Goal: Task Accomplishment & Management: Complete application form

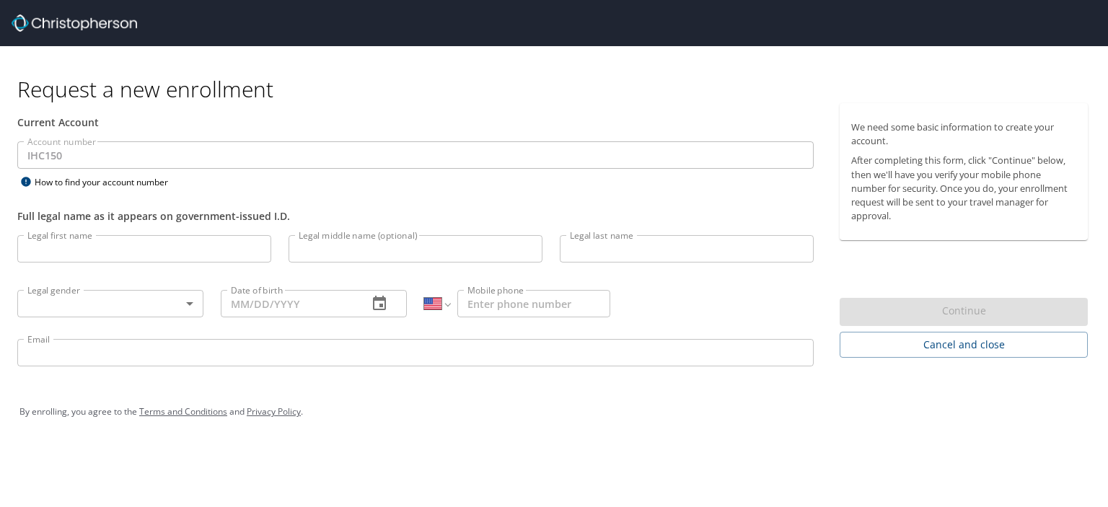
select select "US"
click at [121, 253] on input "Legal first name" at bounding box center [144, 248] width 254 height 27
type input "[PERSON_NAME]"
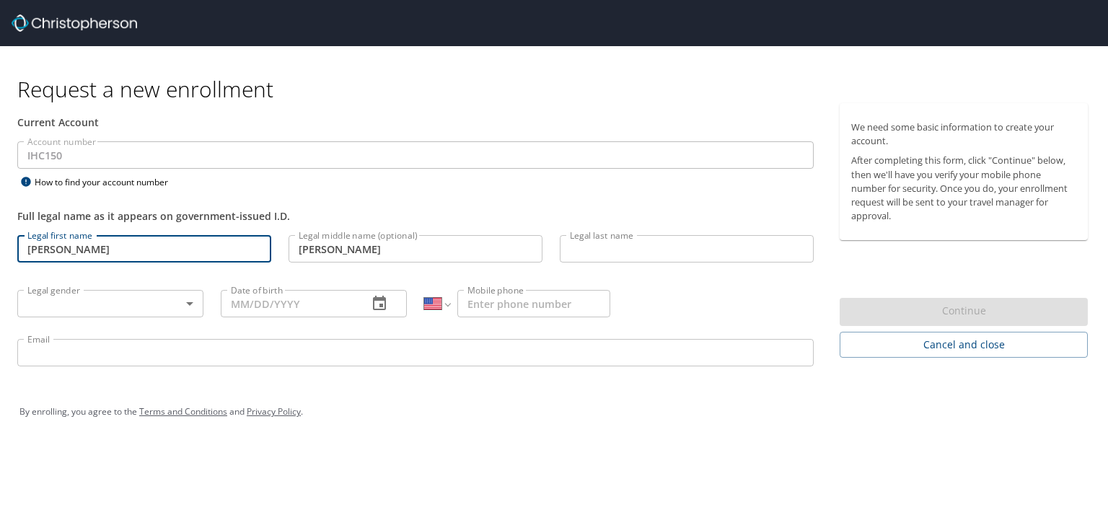
type input "[PERSON_NAME]"
type input "[PHONE_NUMBER]"
type input "[EMAIL_ADDRESS][DOMAIN_NAME]"
click at [134, 299] on body "Request a new enrollment Current Account Account number IHC150 Account number H…" at bounding box center [554, 253] width 1108 height 507
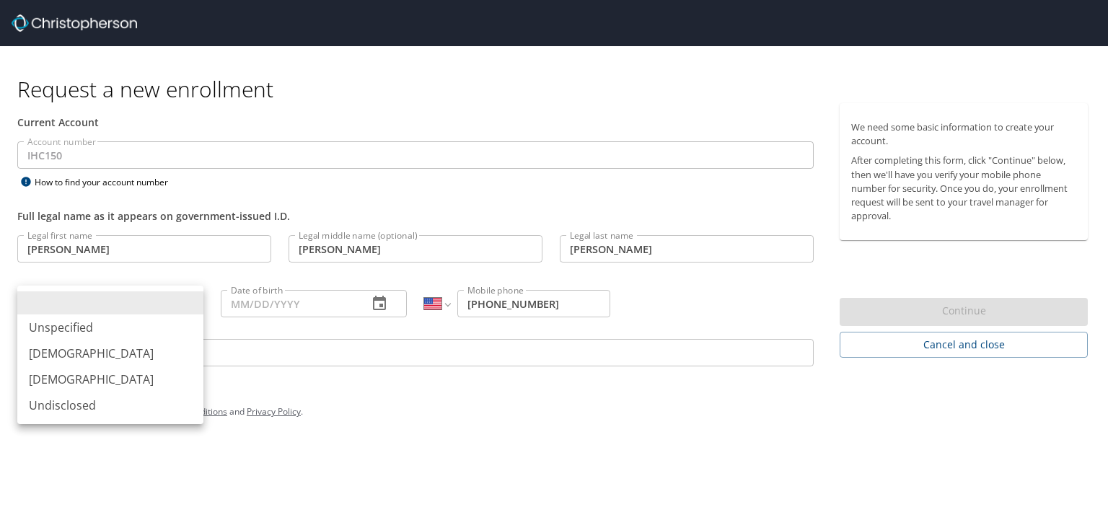
click at [76, 346] on li "[DEMOGRAPHIC_DATA]" at bounding box center [110, 354] width 186 height 26
type input "[DEMOGRAPHIC_DATA]"
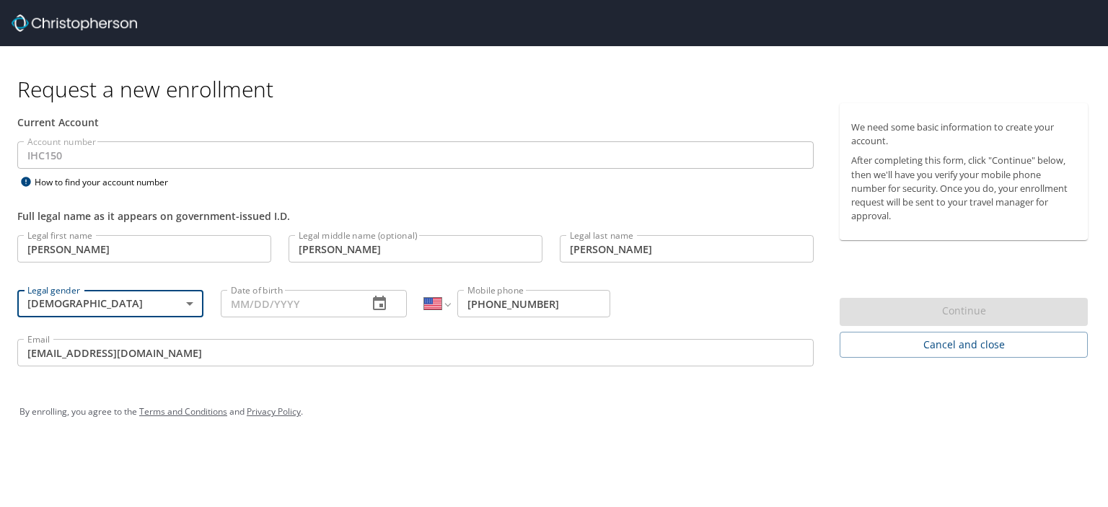
click at [318, 310] on input "Date of birth" at bounding box center [289, 303] width 136 height 27
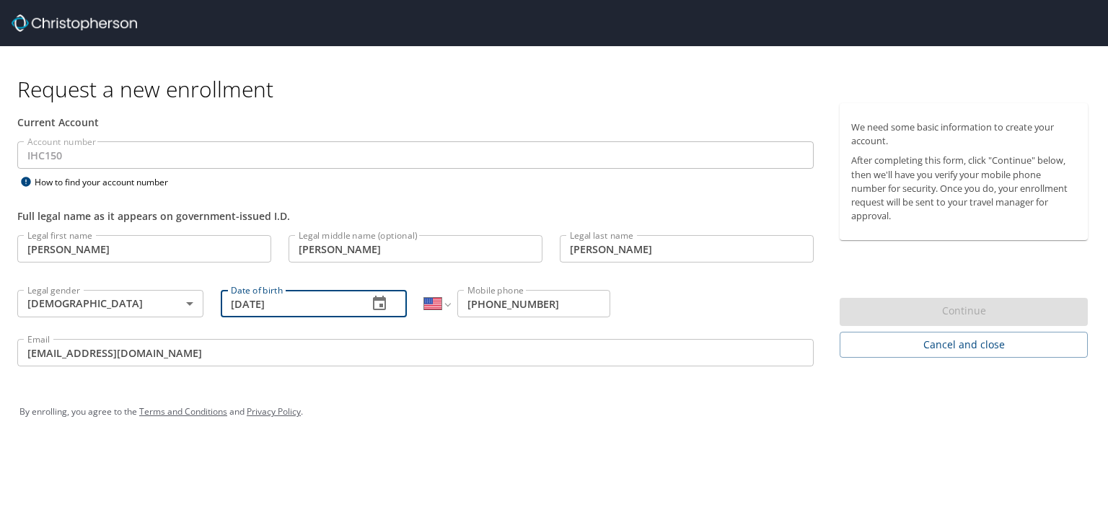
type input "[DATE]"
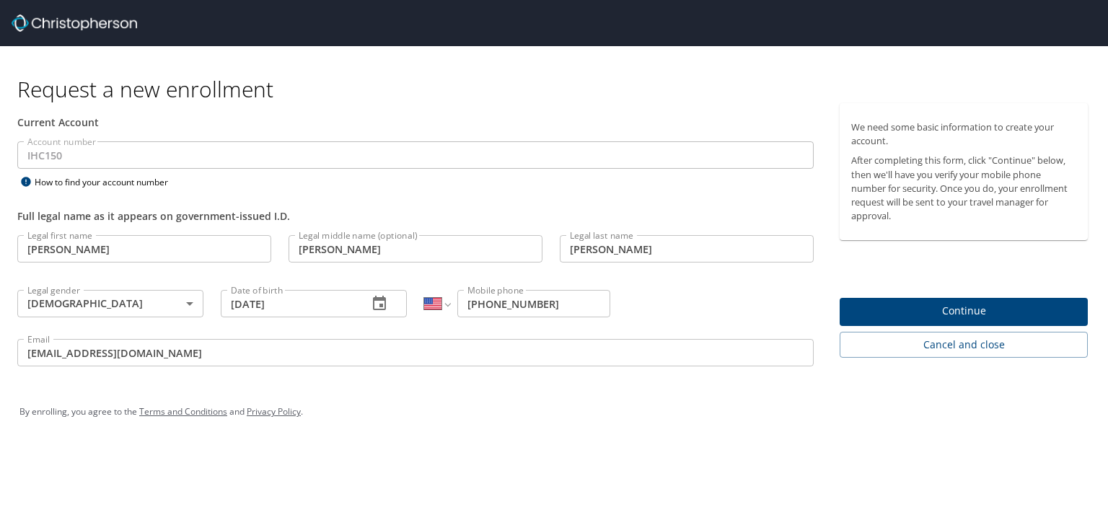
click at [142, 170] on p at bounding box center [415, 171] width 797 height 4
click at [953, 312] on span "Continue" at bounding box center [964, 311] width 225 height 18
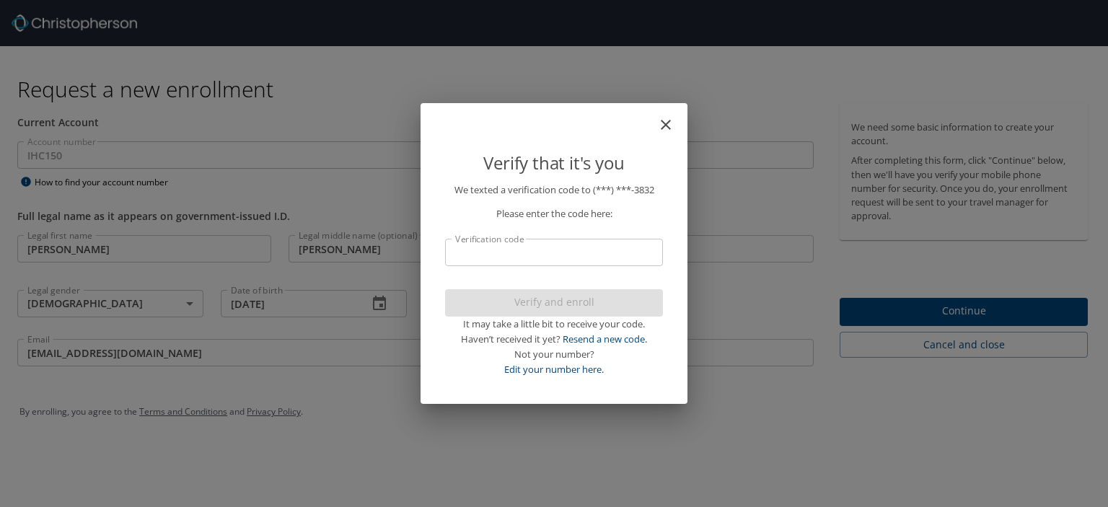
click at [534, 256] on input "Verification code" at bounding box center [554, 252] width 218 height 27
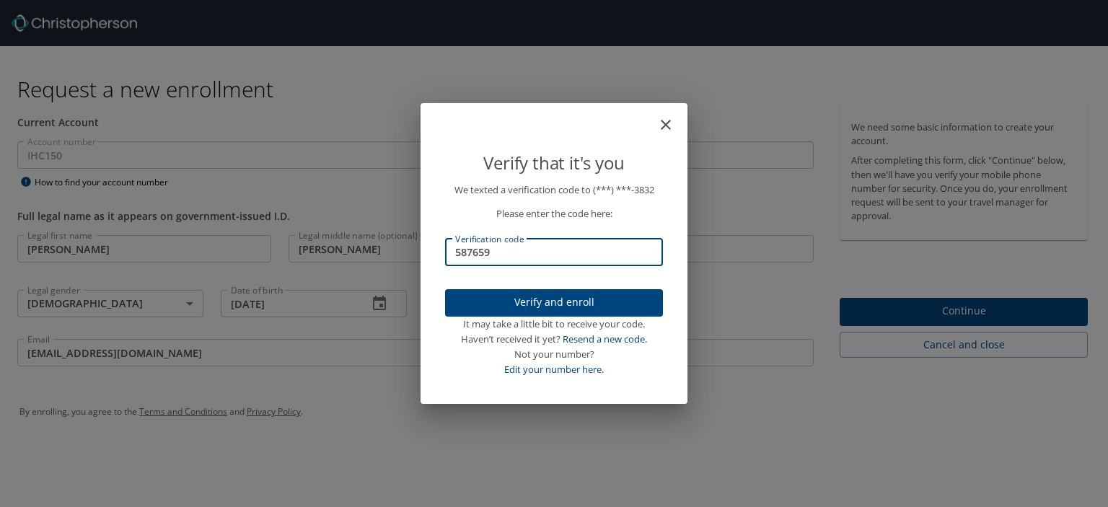
type input "587659"
click at [516, 302] on span "Verify and enroll" at bounding box center [554, 303] width 195 height 18
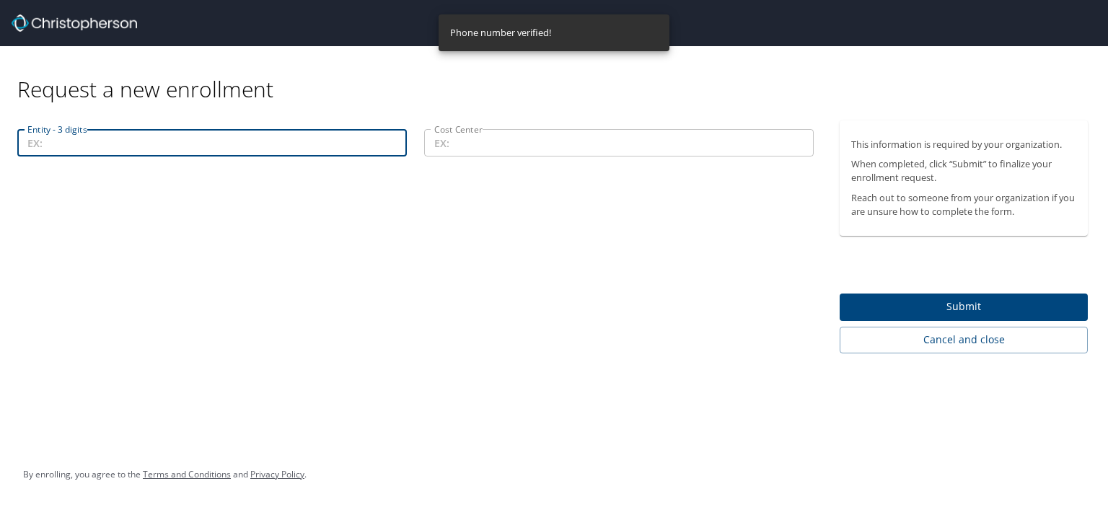
click at [56, 148] on input "Entity - 3 digits" at bounding box center [212, 142] width 390 height 27
click at [462, 145] on input "Cost Center" at bounding box center [619, 142] width 390 height 27
click at [134, 151] on input "Entity - 3 digits" at bounding box center [212, 142] width 390 height 27
click at [198, 149] on input "Entity - 3 digits" at bounding box center [212, 142] width 390 height 27
click at [463, 151] on input "Cost Center" at bounding box center [619, 142] width 390 height 27
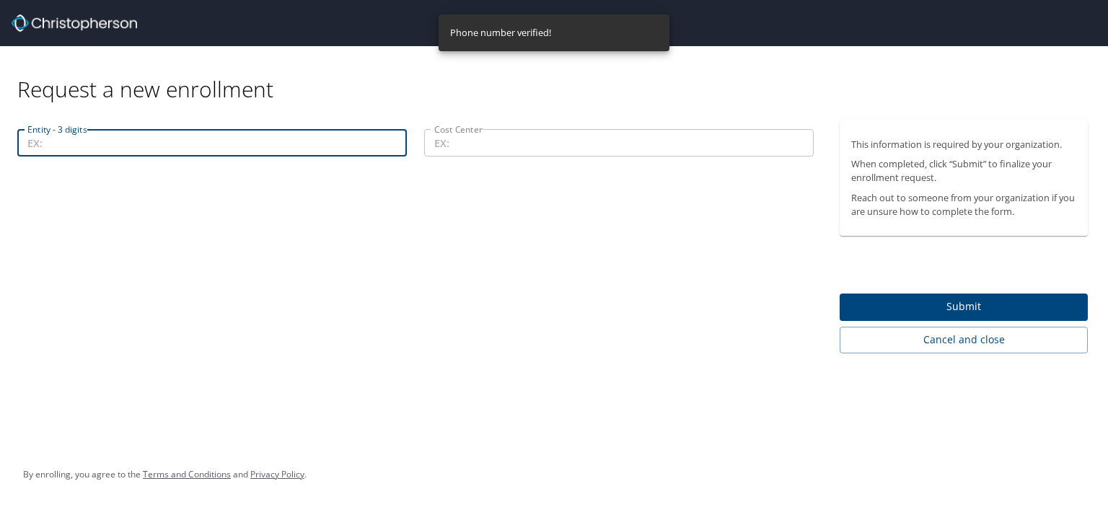
click at [159, 144] on input "Entity - 3 digits" at bounding box center [212, 142] width 390 height 27
paste input "202-31802"
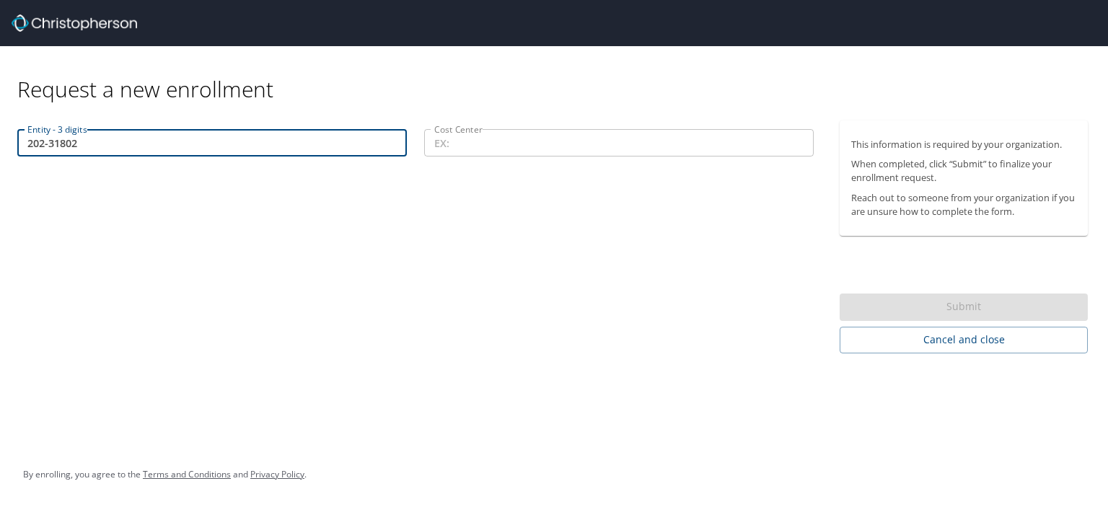
click at [27, 148] on input "202-31802" at bounding box center [212, 142] width 390 height 27
drag, startPoint x: 110, startPoint y: 147, endPoint x: 50, endPoint y: 146, distance: 59.9
click at [50, 146] on input "202-31802" at bounding box center [212, 142] width 390 height 27
type input "202"
click at [505, 141] on input "Cost Center" at bounding box center [619, 142] width 390 height 27
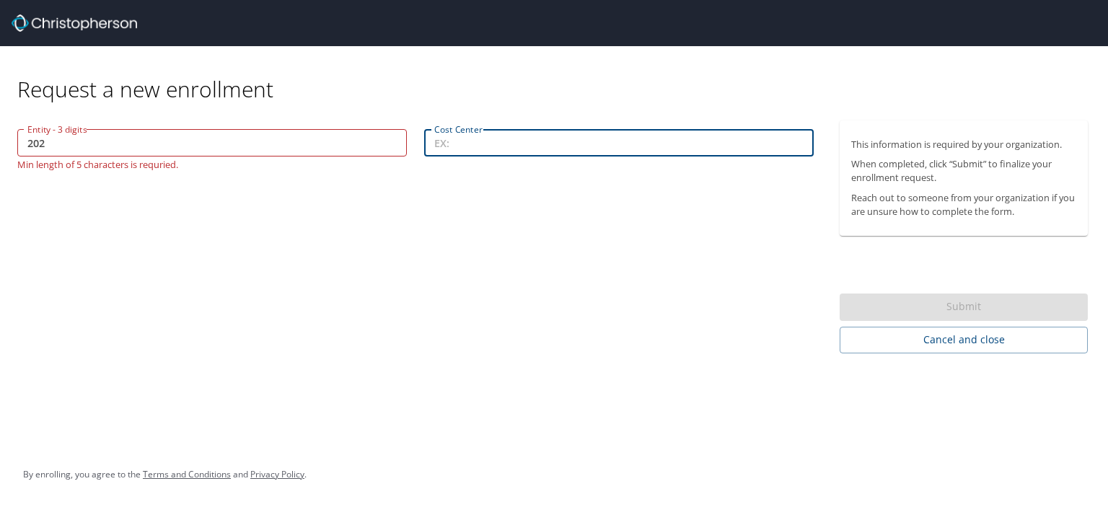
paste input "31802"
type input "31802"
click at [25, 146] on input "202" at bounding box center [212, 142] width 390 height 27
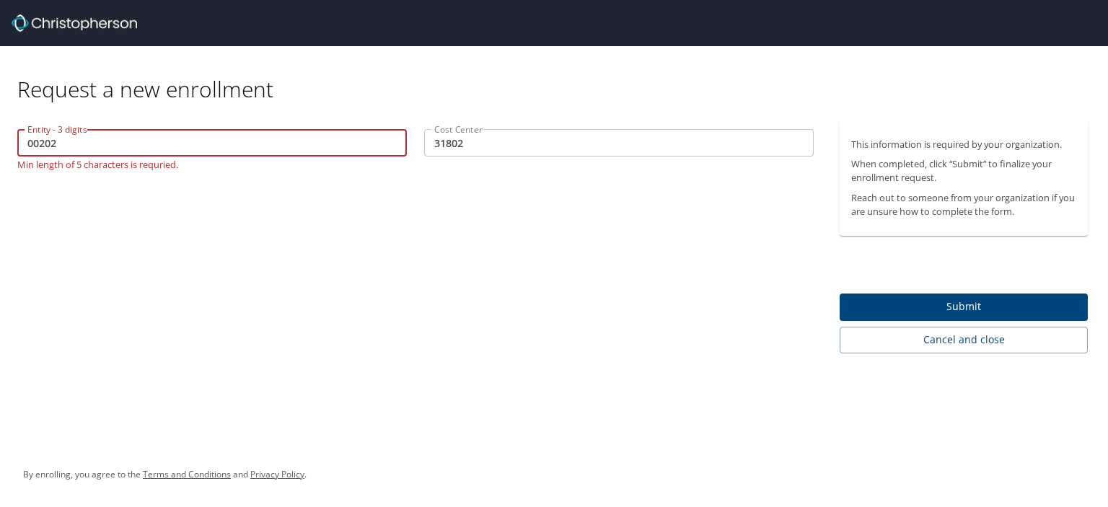
type input "00202"
click at [151, 215] on div "Entity - 3 digits 00202 Entity - 3 digits Min length of 5 characters is requrie…" at bounding box center [415, 237] width 831 height 233
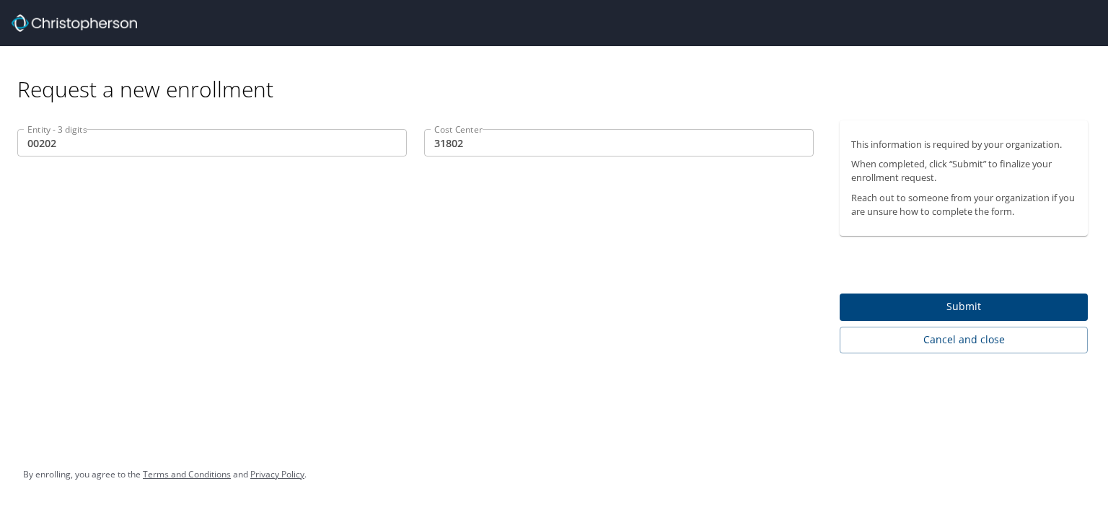
click at [923, 298] on span "Submit" at bounding box center [964, 307] width 225 height 18
